Goal: Transaction & Acquisition: Purchase product/service

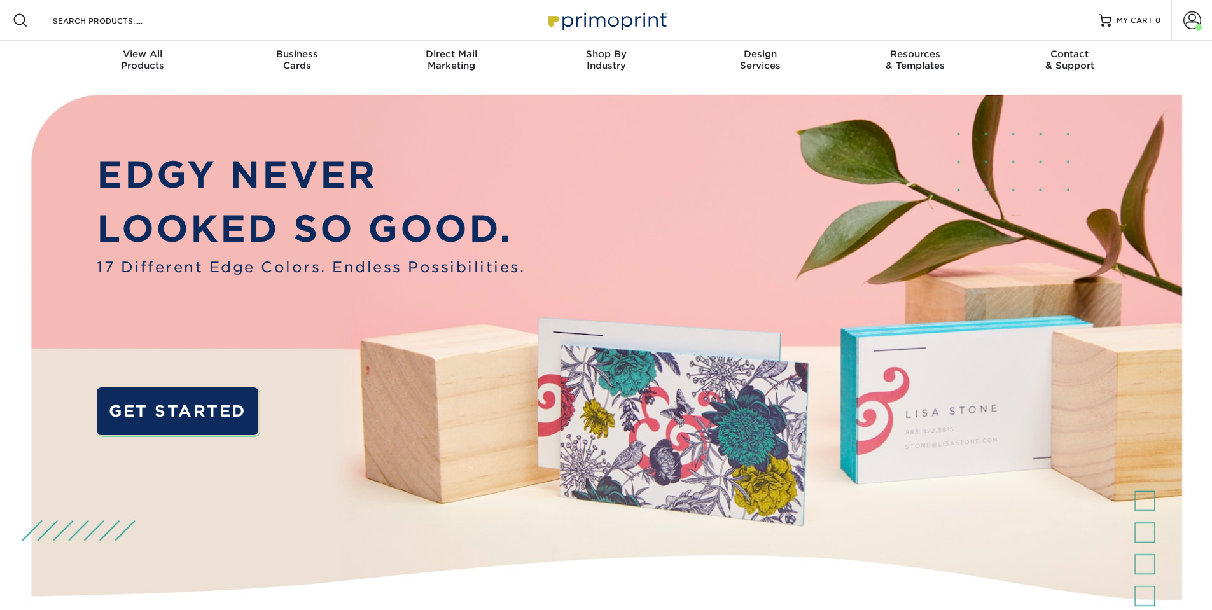
click at [523, 199] on p "EDGY NEVER" at bounding box center [311, 175] width 428 height 55
click at [475, 57] on span "Direct Mail" at bounding box center [451, 53] width 155 height 11
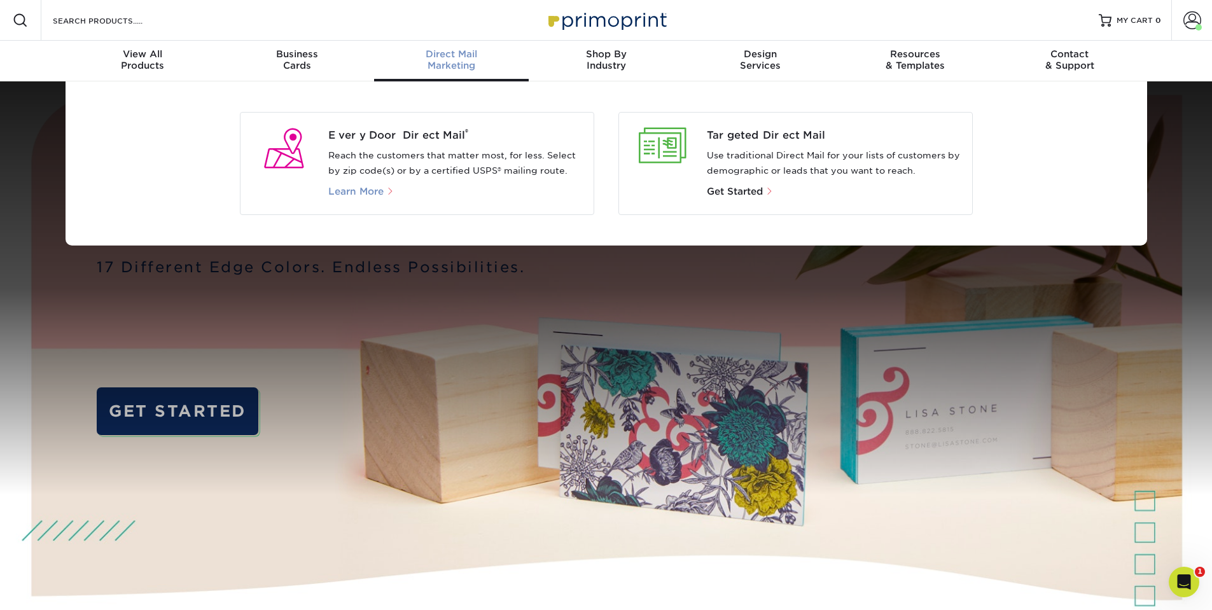
click at [365, 196] on span "Learn More" at bounding box center [355, 191] width 55 height 11
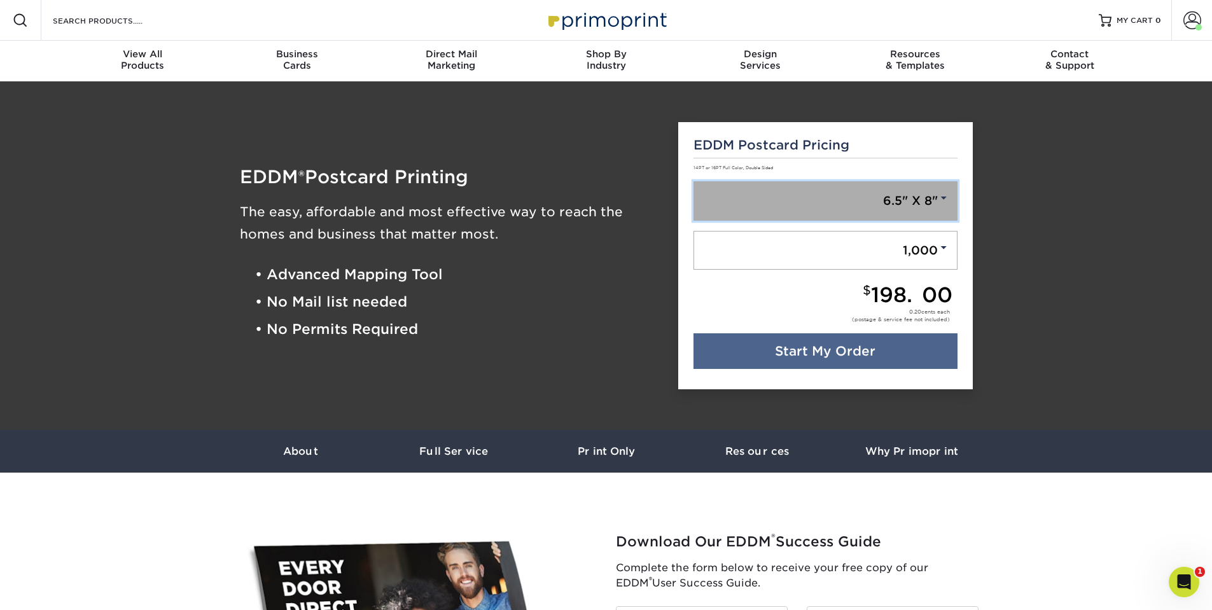
click at [848, 204] on link "6.5" X 8"" at bounding box center [825, 200] width 264 height 39
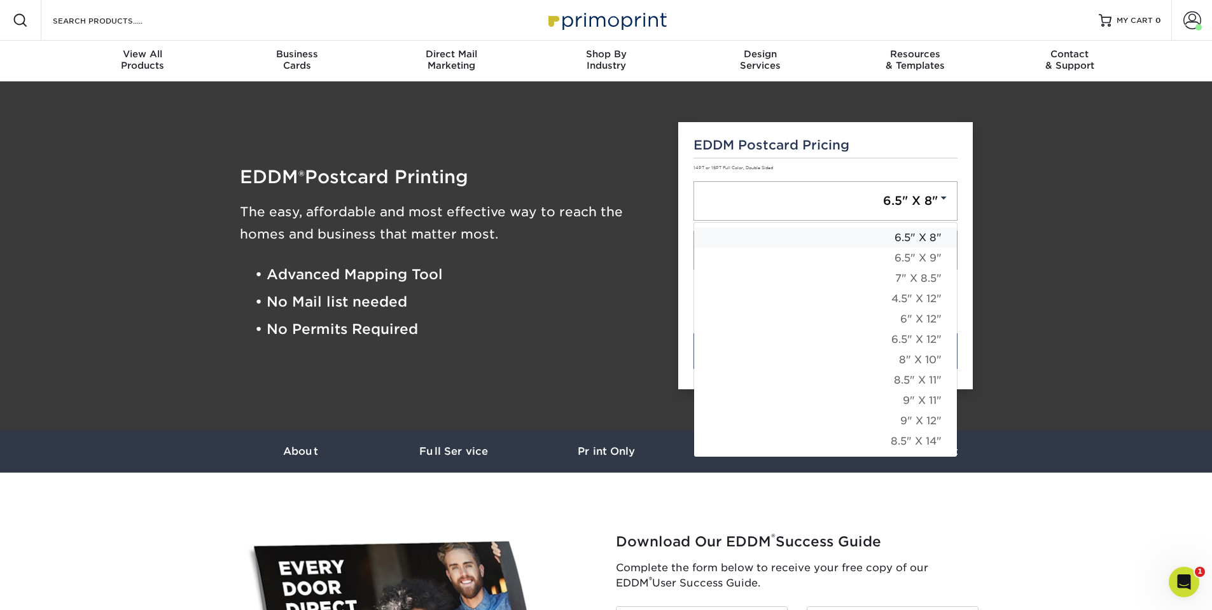
click at [911, 236] on link "6.5" X 8"" at bounding box center [825, 238] width 263 height 20
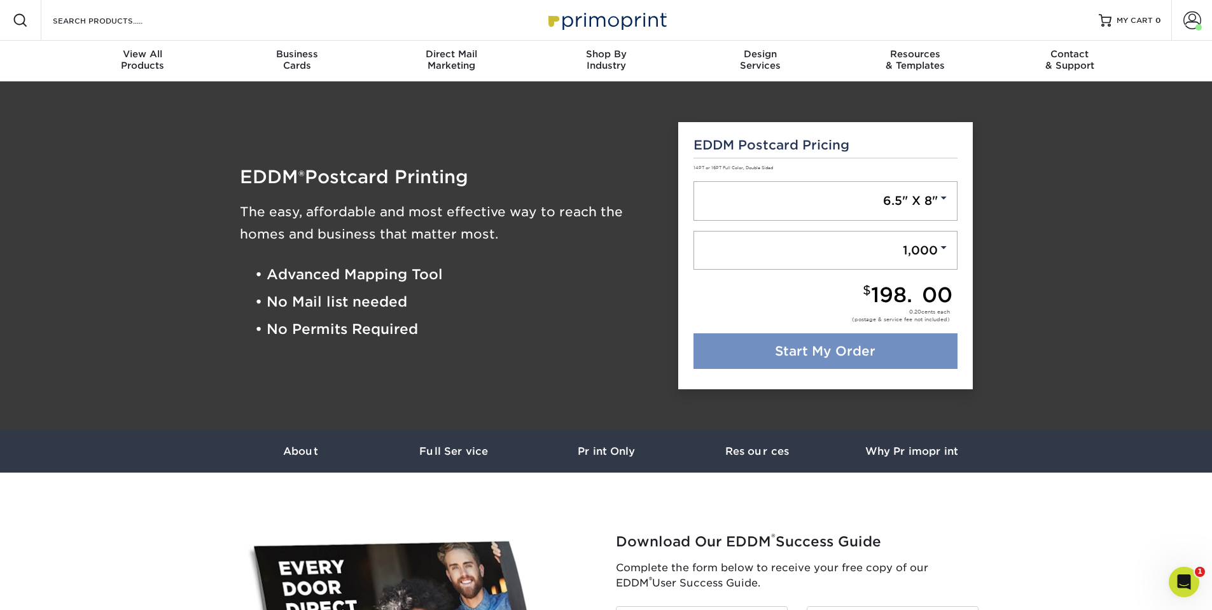
click at [875, 344] on link "Start My Order" at bounding box center [825, 351] width 264 height 36
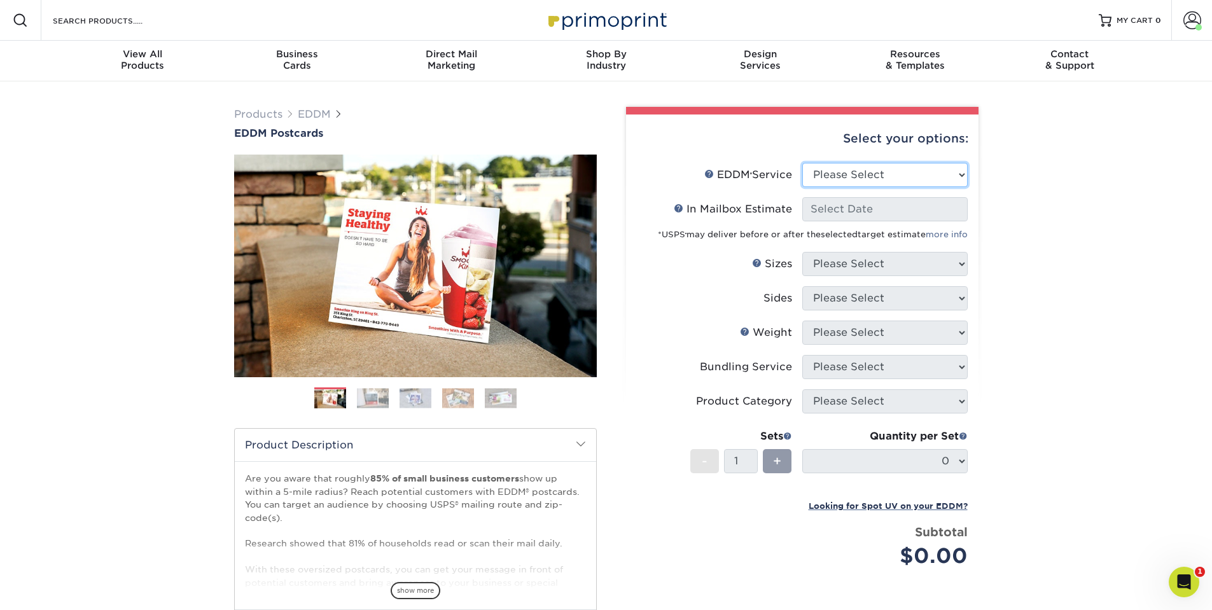
select select "full_service"
click at [802, 163] on select "Please Select Full Service Print Only" at bounding box center [884, 175] width 165 height 24
select select "-1"
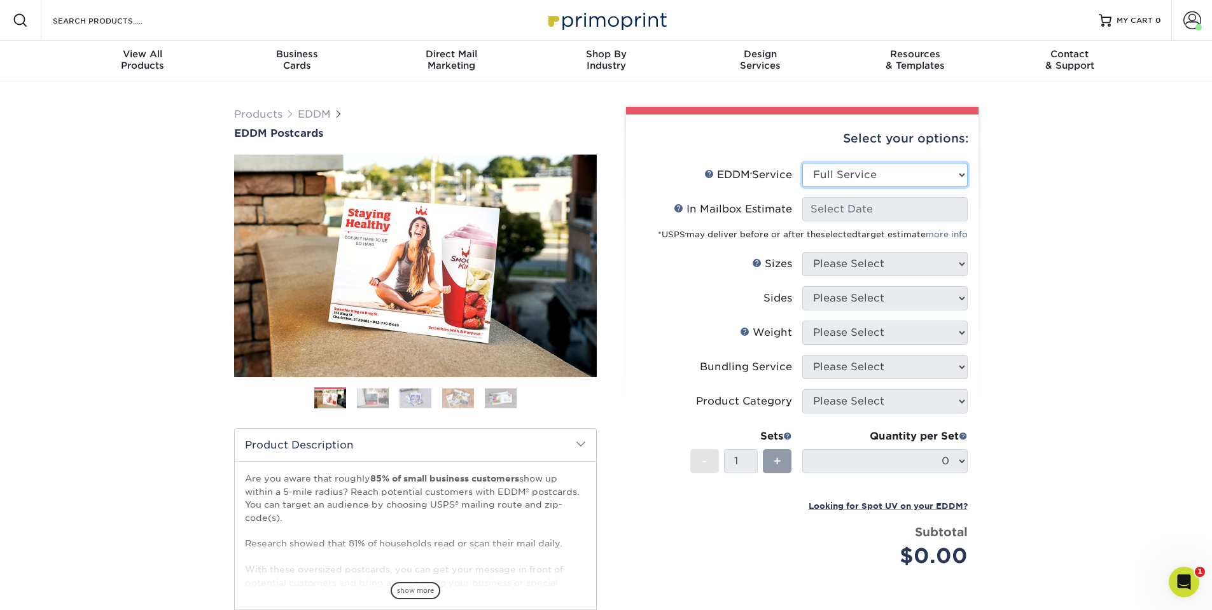
select select "-1"
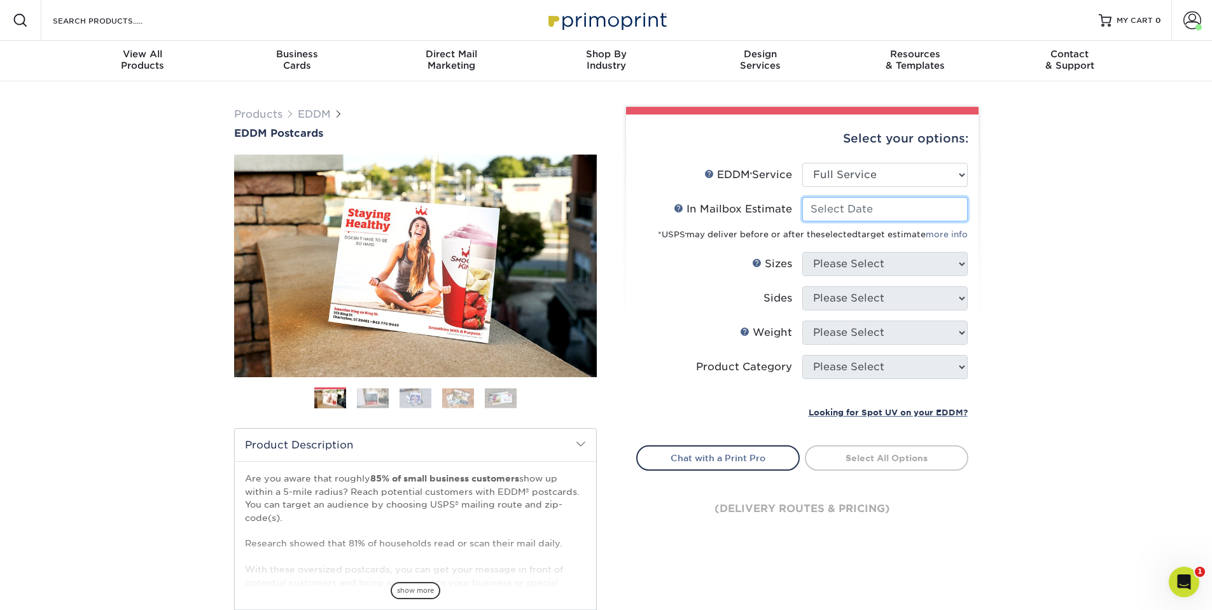
click at [869, 215] on input "In Mailbox Estimate Help In Mailbox Estimate" at bounding box center [884, 209] width 165 height 24
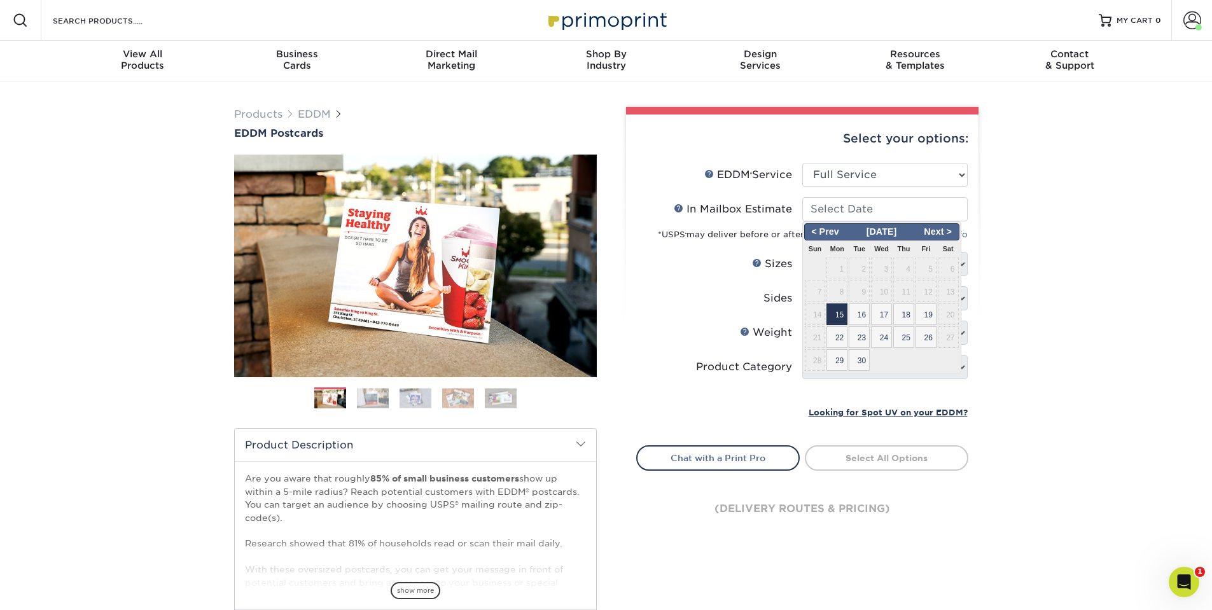
click at [836, 317] on span "15" at bounding box center [836, 314] width 21 height 22
type input "2025-09-15"
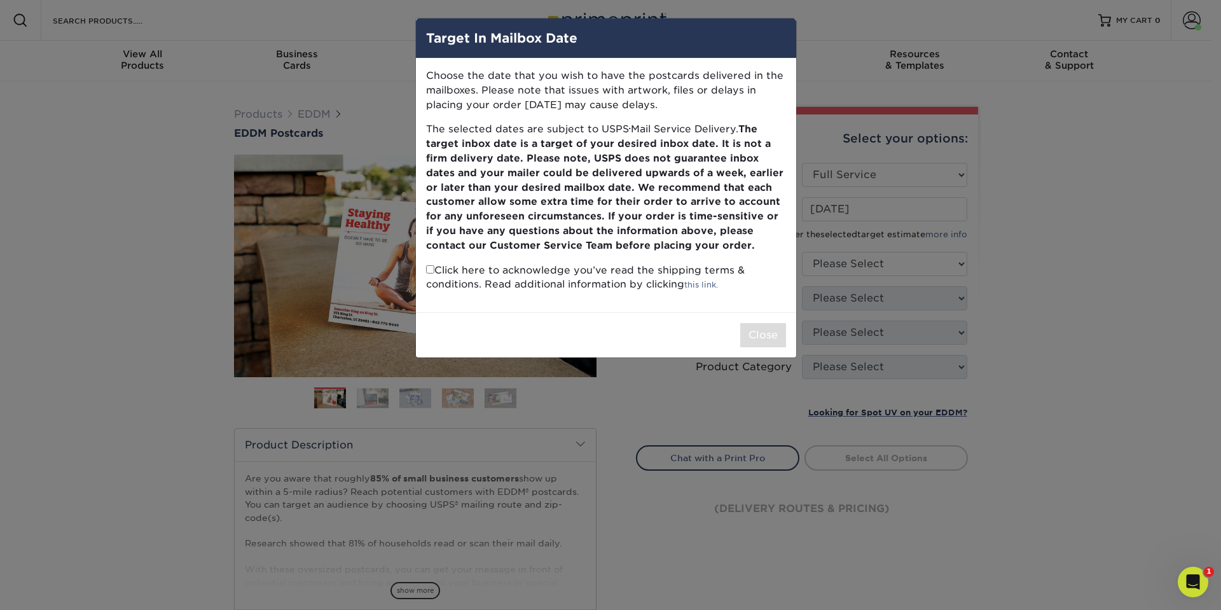
click at [428, 270] on input "checkbox" at bounding box center [430, 269] width 8 height 8
checkbox input "true"
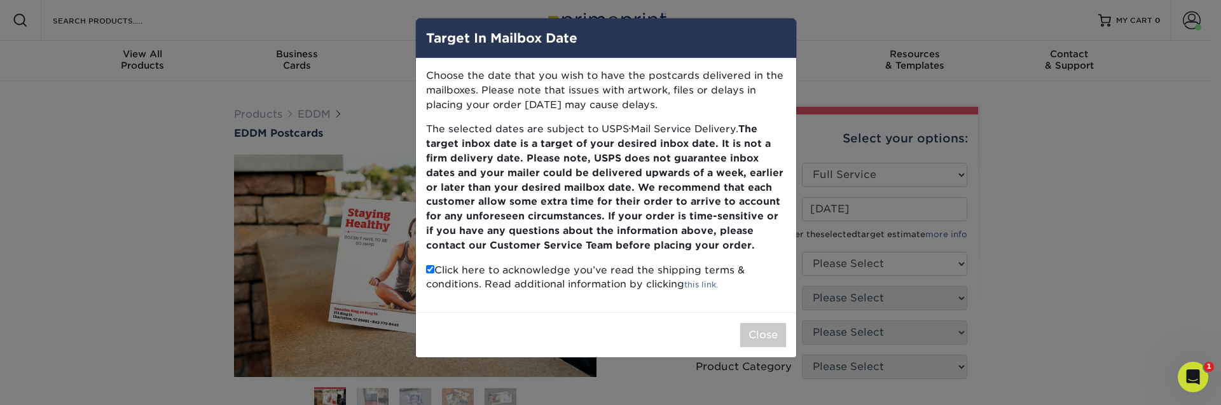
click at [762, 351] on div "Close" at bounding box center [606, 334] width 380 height 45
click at [762, 346] on button "Close" at bounding box center [764, 335] width 46 height 24
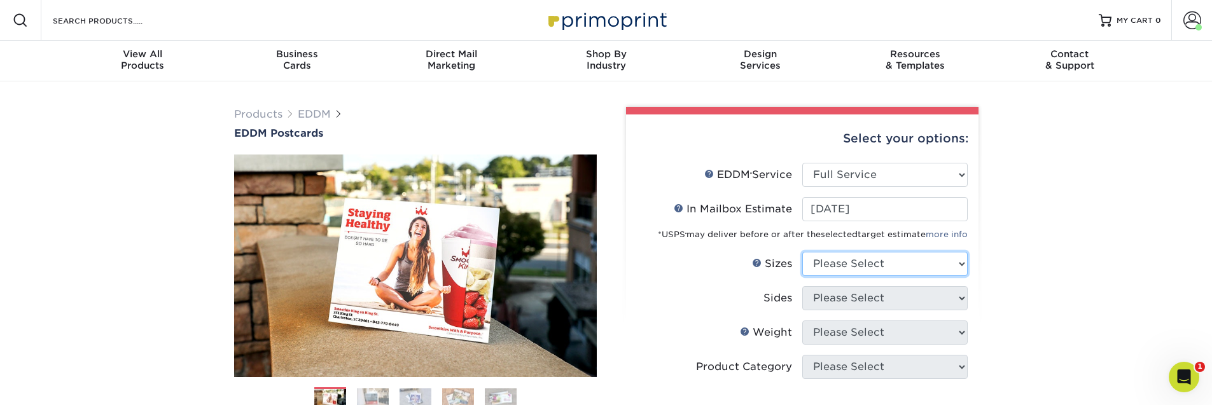
select select "6.50x8.00"
click at [802, 252] on select "Please Select 4.5" x 12" 6" x 12" 6.5" x 8" 6.5" x 9" 6.5" x 12" 7" x 8.5" 8" x…" at bounding box center [884, 264] width 165 height 24
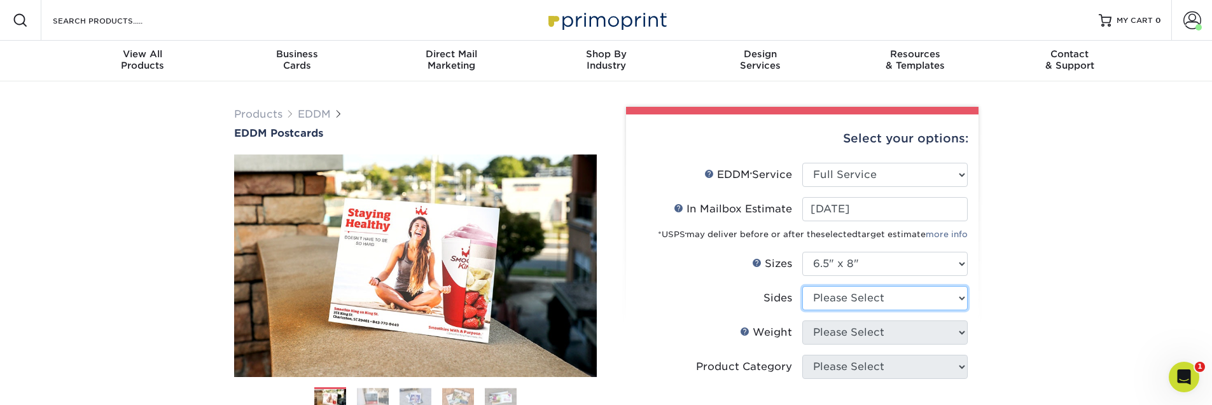
select select "13abbda7-1d64-4f25-8bb2-c179b224825d"
click at [802, 286] on select "Please Select Print Both Sides Print Front Only" at bounding box center [884, 298] width 165 height 24
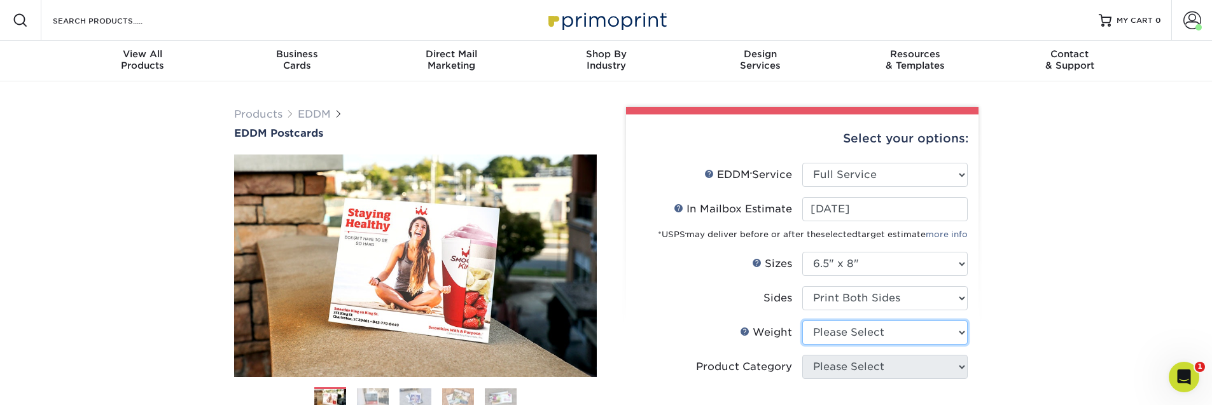
select select "16PT"
click at [802, 321] on select "Please Select 16PT 14PT" at bounding box center [884, 333] width 165 height 24
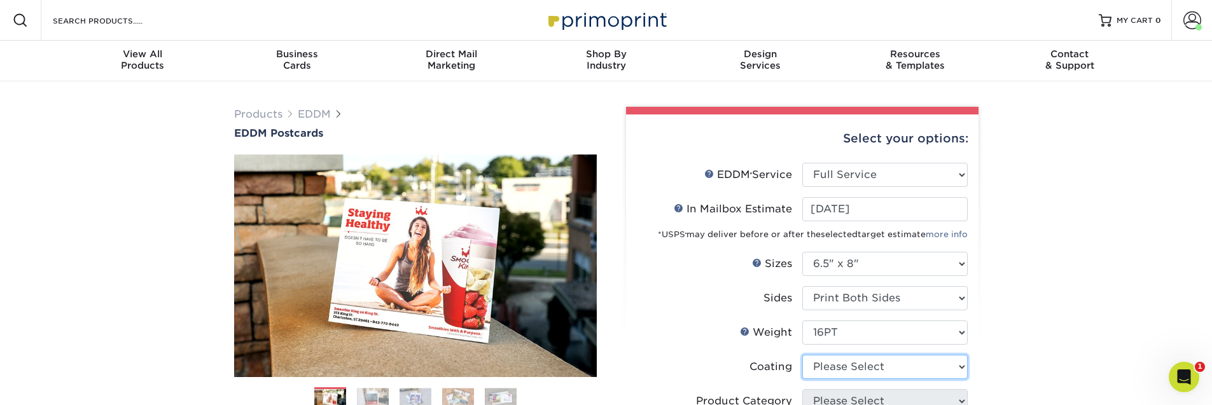
select select "121bb7b5-3b4d-429f-bd8d-bbf80e953313"
click at [802, 355] on select at bounding box center [884, 367] width 165 height 24
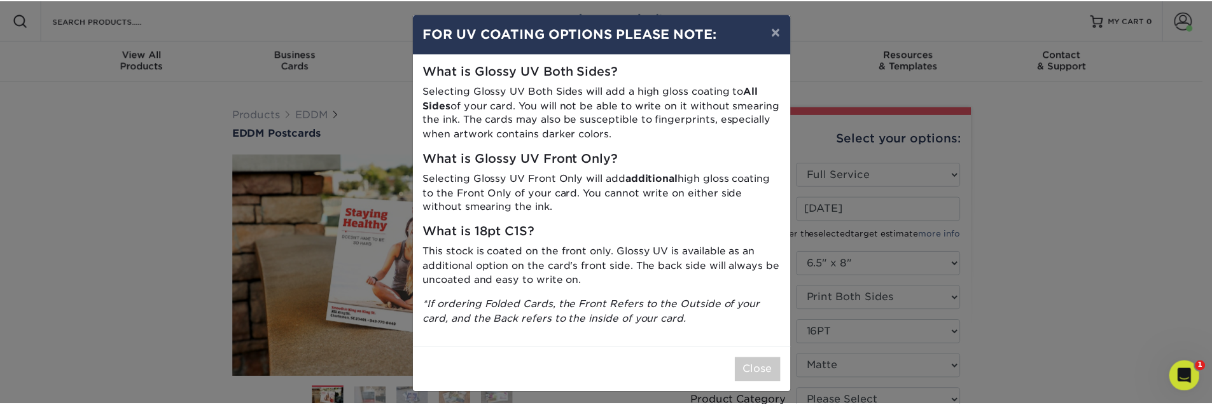
scroll to position [11, 0]
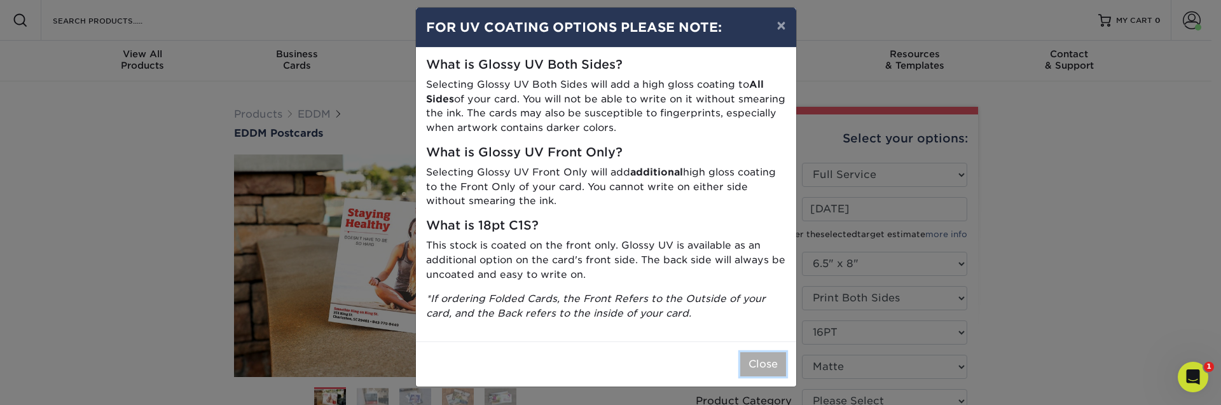
click at [751, 368] on button "Close" at bounding box center [764, 364] width 46 height 24
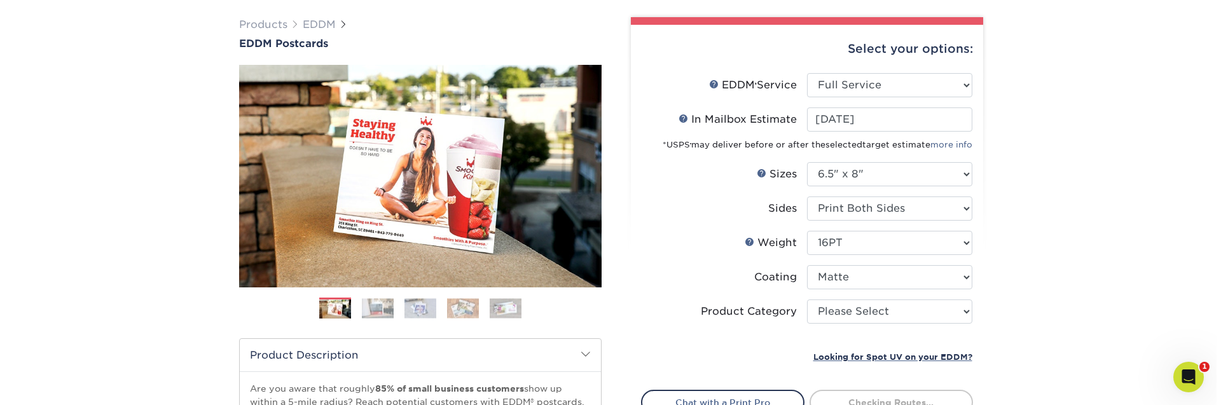
scroll to position [229, 0]
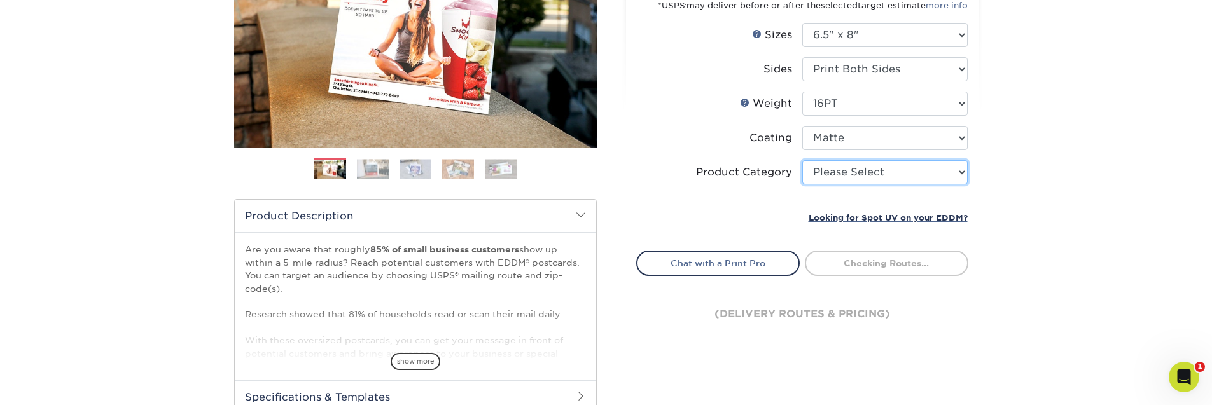
drag, startPoint x: 831, startPoint y: 181, endPoint x: 835, endPoint y: 176, distance: 6.9
click at [835, 175] on select "Please Select Postcards" at bounding box center [884, 172] width 165 height 24
select select "9b7272e0-d6c8-4c3c-8e97-d3a1bcdab858"
click at [802, 160] on select "Please Select Postcards" at bounding box center [884, 172] width 165 height 24
type input "0d2f34e2-947b-42e1-92e7-d2b9bd0eaead"
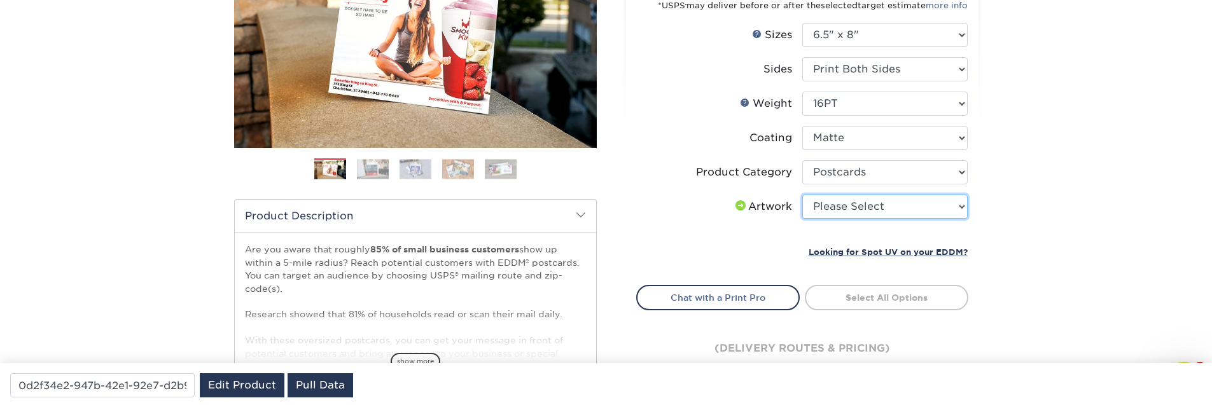
select select "upload"
click at [802, 195] on select "Please Select I will upload files I need a design - $150" at bounding box center [884, 207] width 165 height 24
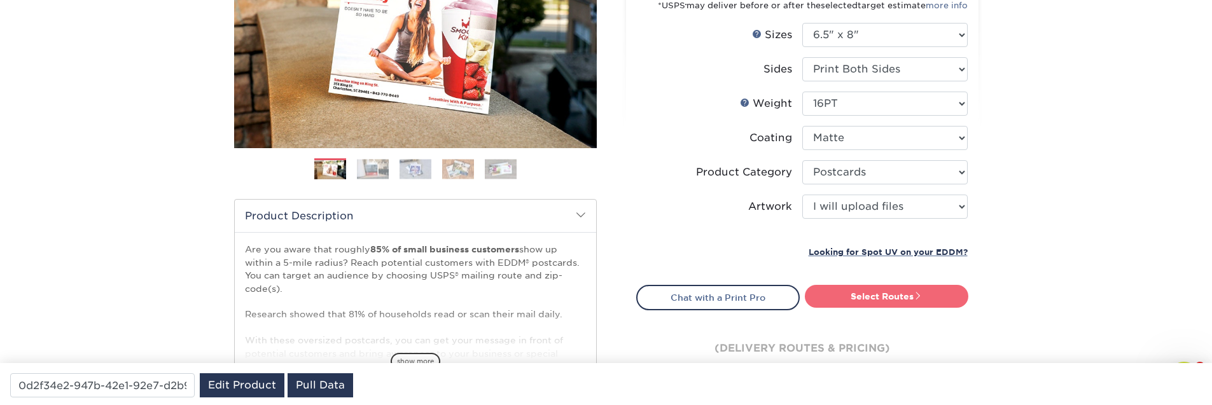
click at [876, 302] on link "Select Routes" at bounding box center [887, 296] width 164 height 23
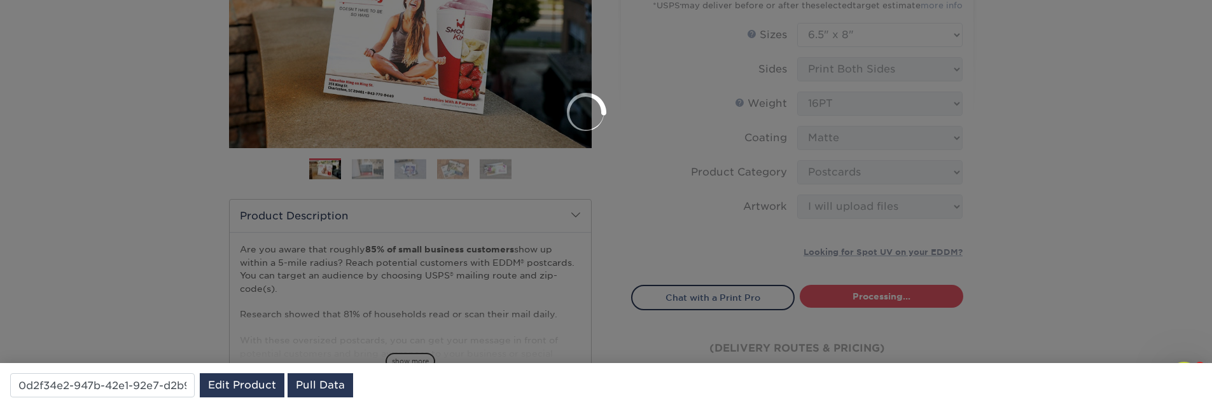
scroll to position [0, 0]
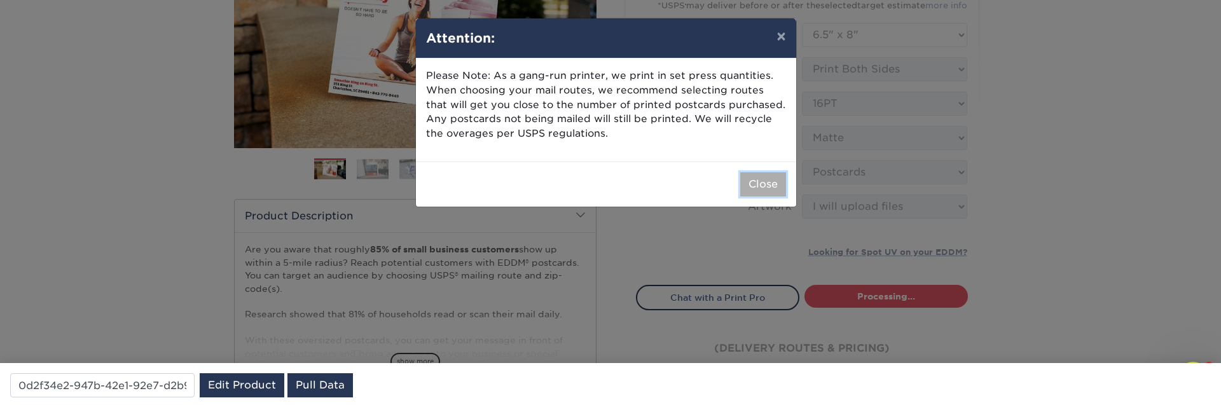
click at [776, 185] on button "Close" at bounding box center [764, 184] width 46 height 24
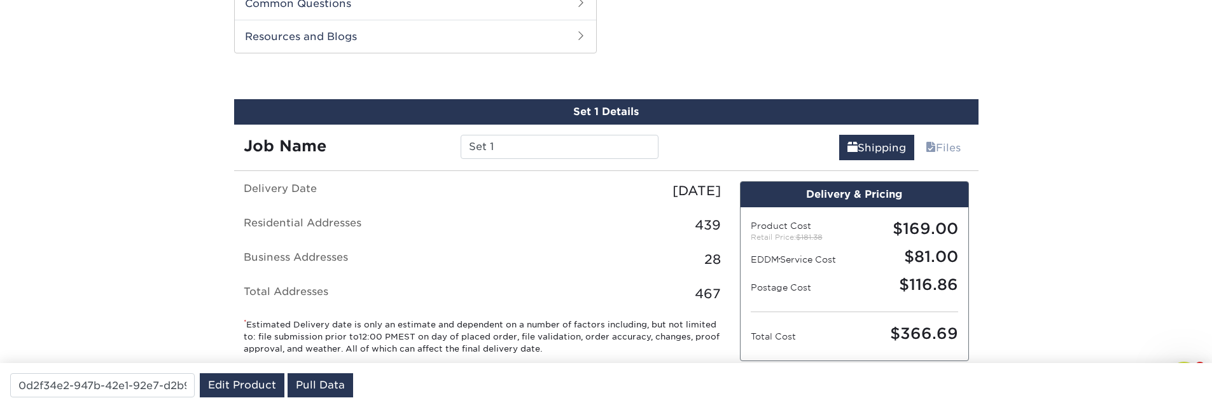
scroll to position [648, 0]
